Goal: Find specific page/section: Find specific page/section

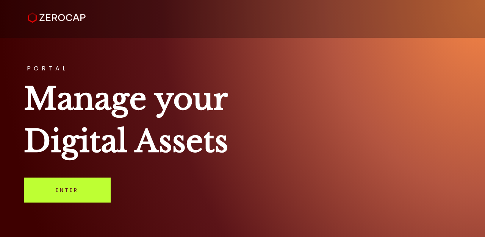
click at [84, 193] on link "Enter" at bounding box center [67, 190] width 87 height 25
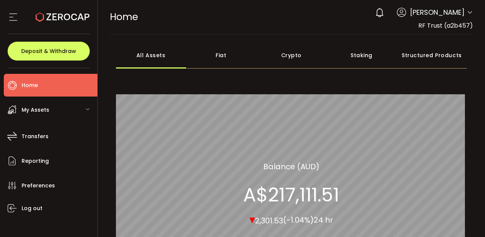
click at [155, 56] on div "All Assets" at bounding box center [151, 55] width 70 height 27
click at [308, 37] on main "**********" at bounding box center [292, 203] width 376 height 339
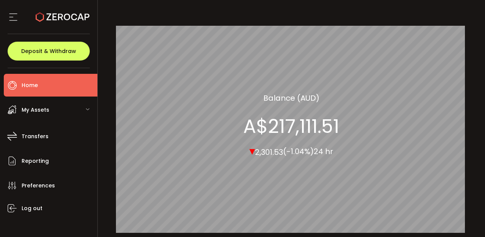
click at [14, 17] on icon at bounding box center [13, 16] width 11 height 11
